Goal: Communication & Community: Answer question/provide support

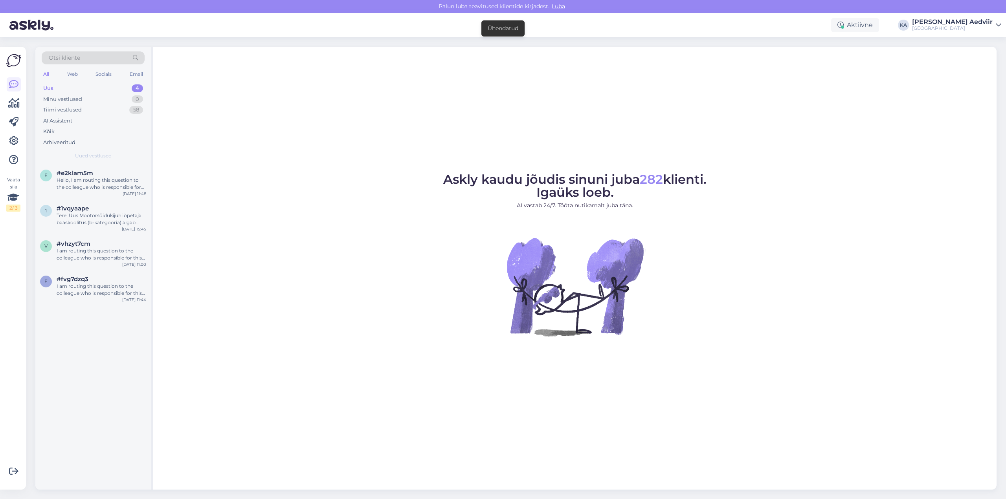
click at [56, 88] on div "Uus 4" at bounding box center [93, 88] width 103 height 11
click at [95, 179] on div "Hello, I am routing this question to the colleague who is responsible for this …" at bounding box center [102, 184] width 90 height 14
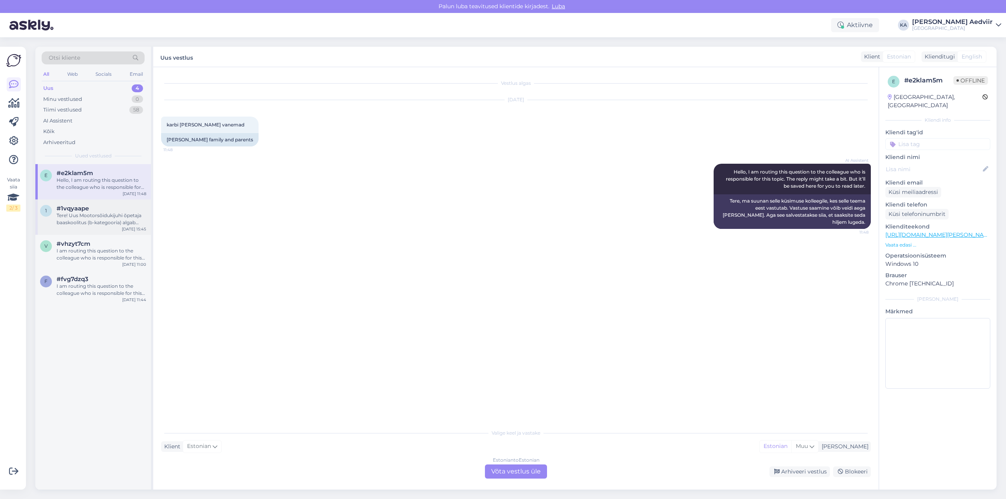
click at [84, 215] on div "Tere! Uus Mootorsõidukijuhi õpetaja baaskoolitus (b-kategooria) algab 2026. a-l…" at bounding box center [102, 219] width 90 height 14
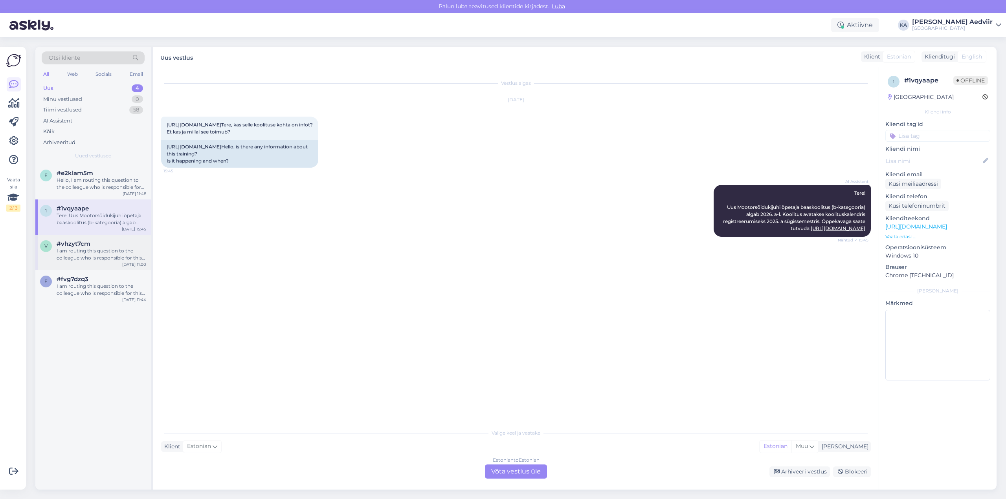
click at [77, 247] on span "#vhzyt7cm" at bounding box center [74, 243] width 34 height 7
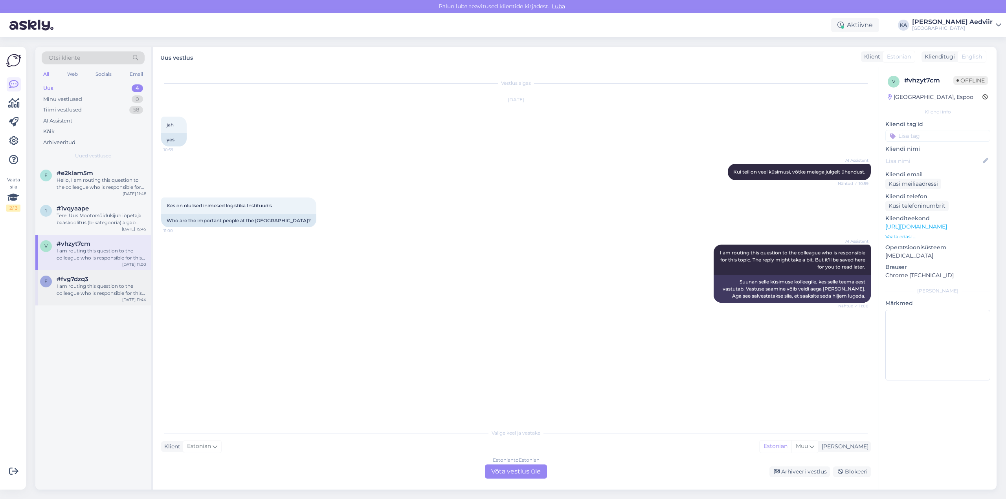
click at [83, 281] on span "#fvg7dzq3" at bounding box center [73, 279] width 32 height 7
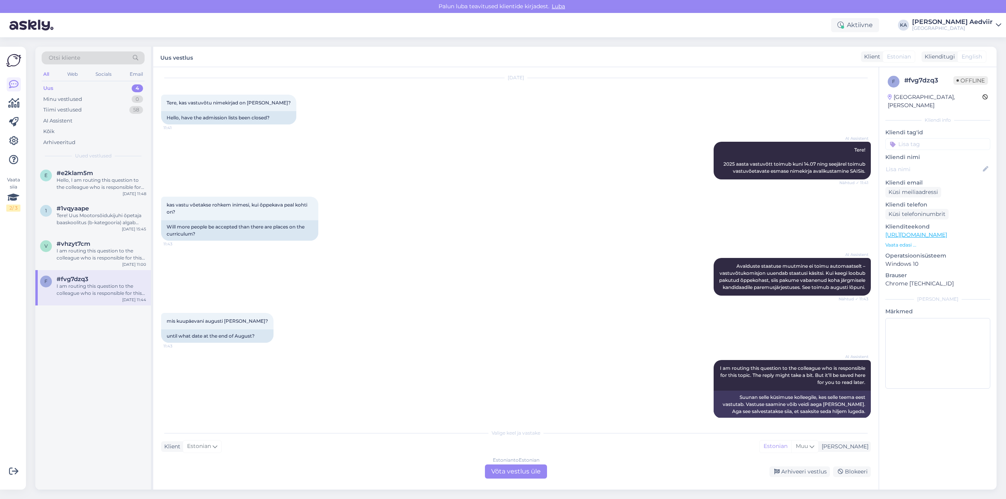
scroll to position [38, 0]
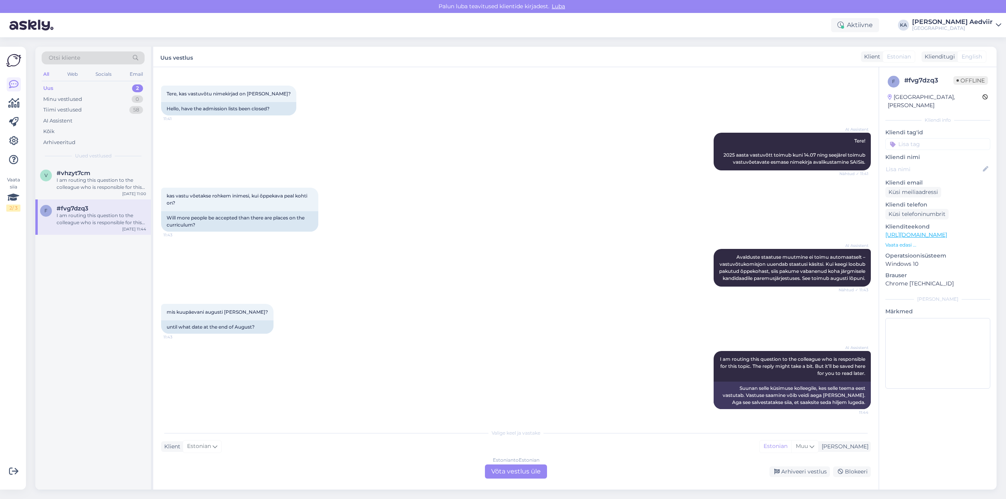
click at [61, 88] on div "Uus 2" at bounding box center [93, 88] width 103 height 11
click at [90, 182] on div "I am routing this question to the colleague who is responsible for this topic. …" at bounding box center [102, 184] width 90 height 14
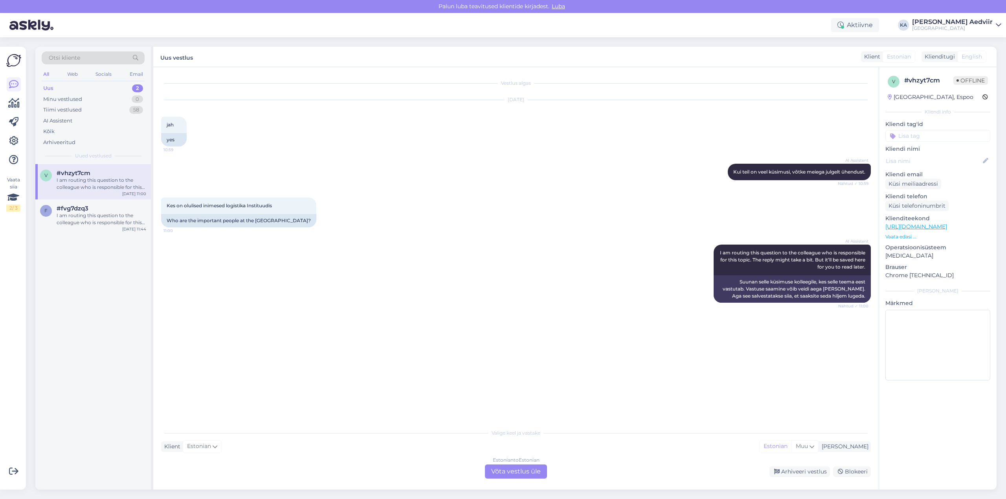
scroll to position [0, 0]
click at [76, 219] on div "I am routing this question to the colleague who is responsible for this topic. …" at bounding box center [102, 219] width 90 height 14
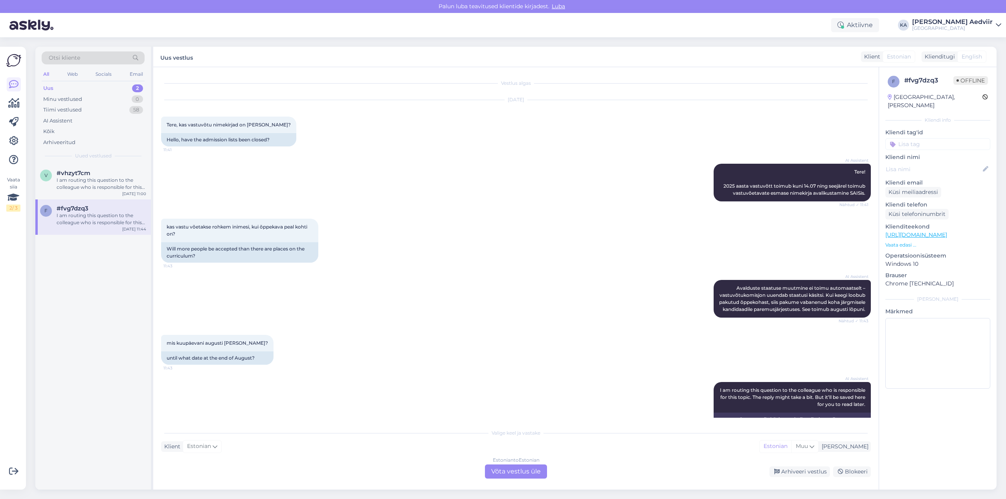
scroll to position [38, 0]
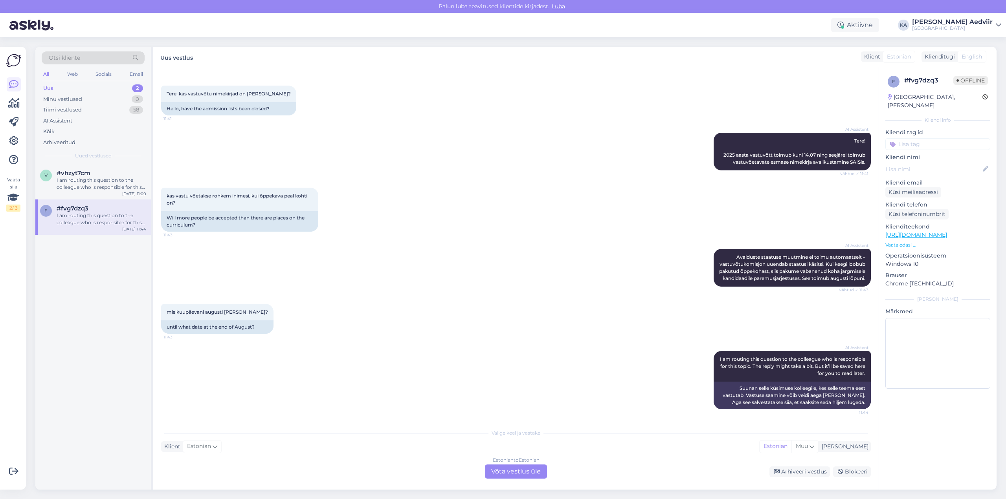
click at [51, 88] on div "Uus" at bounding box center [48, 88] width 10 height 8
click at [69, 180] on div "I am routing this question to the colleague who is responsible for this topic. …" at bounding box center [102, 184] width 90 height 14
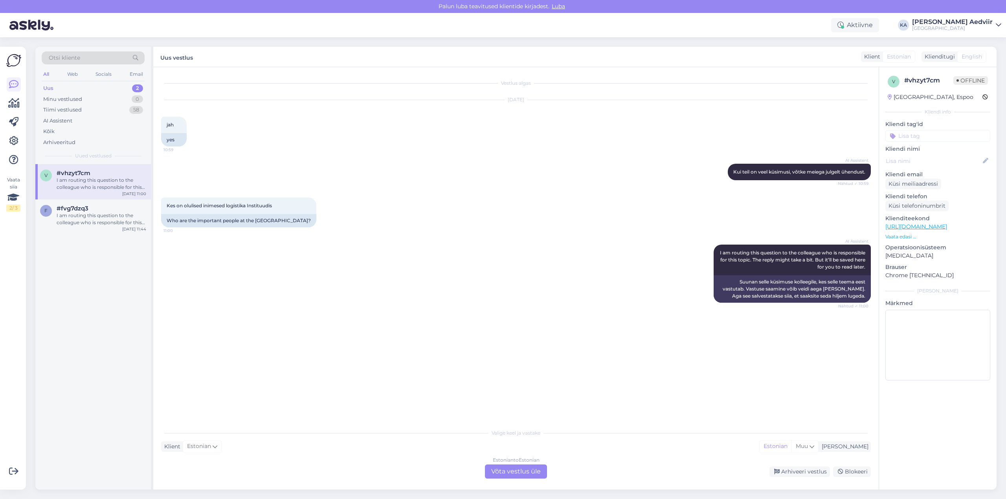
scroll to position [0, 0]
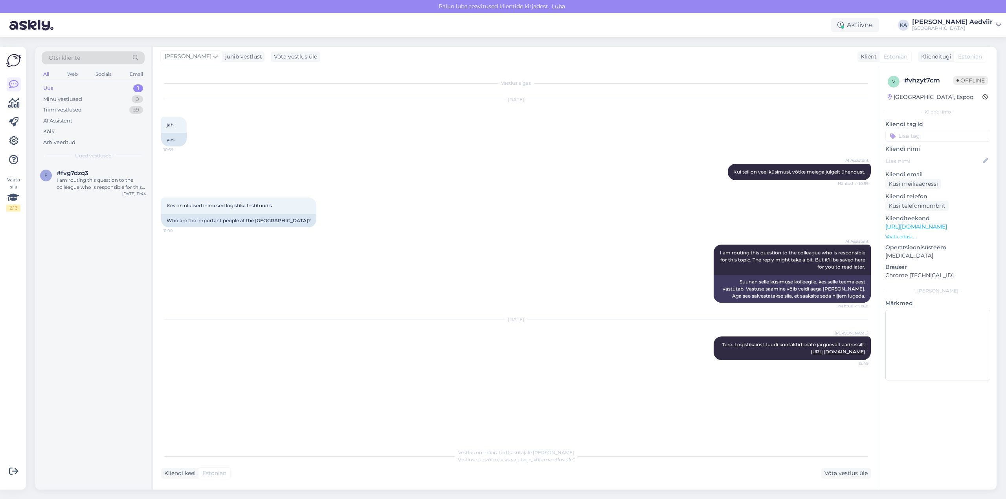
click at [77, 85] on div "Uus 1" at bounding box center [93, 88] width 103 height 11
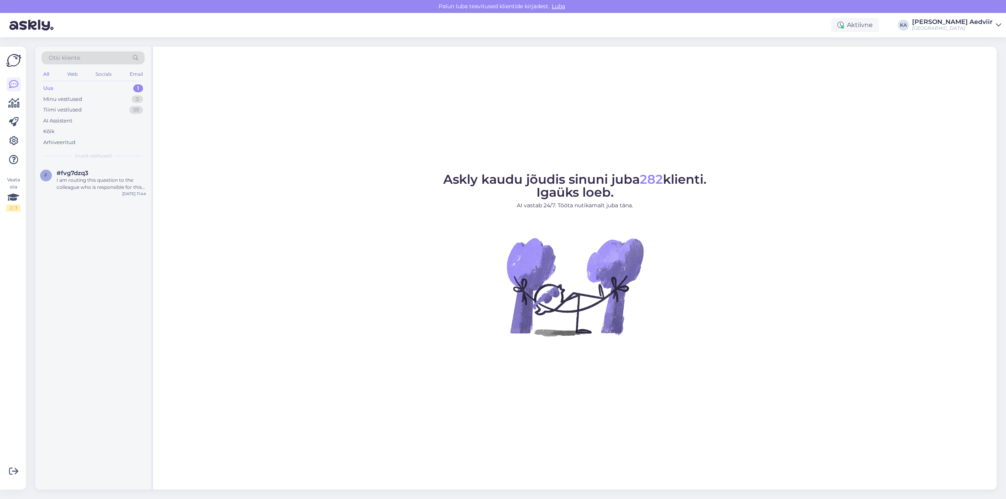
click at [61, 88] on div "Uus 1" at bounding box center [93, 88] width 103 height 11
click at [103, 180] on div "I am routing this question to the colleague who is responsible for this topic. …" at bounding box center [102, 184] width 90 height 14
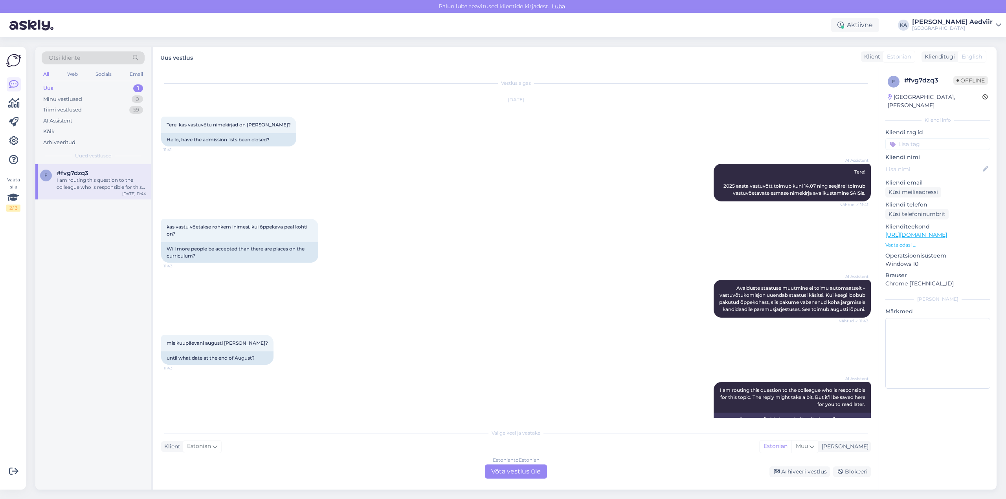
scroll to position [38, 0]
